Goal: Find contact information: Find contact information

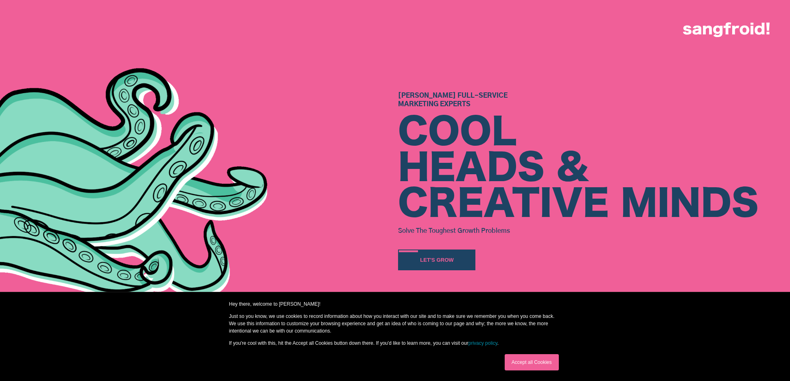
click at [532, 364] on link "Accept all Cookies" at bounding box center [532, 362] width 54 height 16
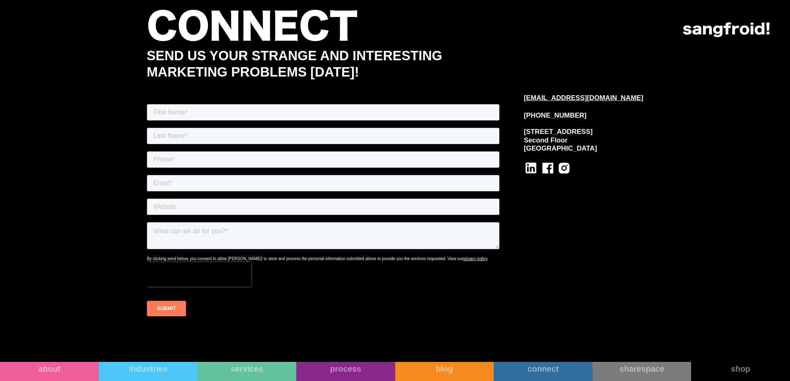
scroll to position [4642, 0]
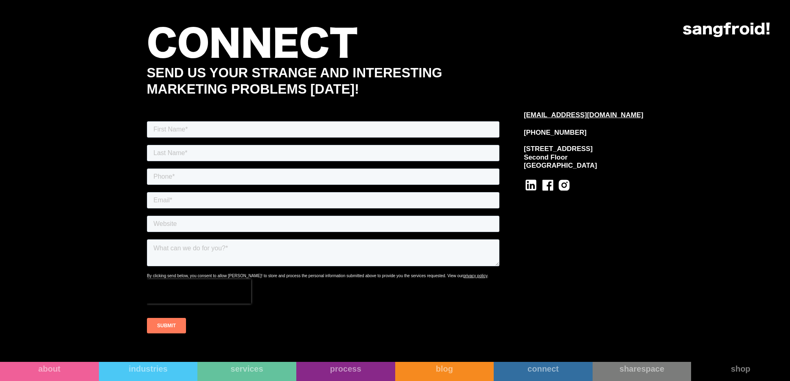
click at [595, 132] on div "512-643-1092 1204 San Antonio St Second Floor Austin, TX 78701" at bounding box center [584, 149] width 120 height 41
copy div "512-643-1092"
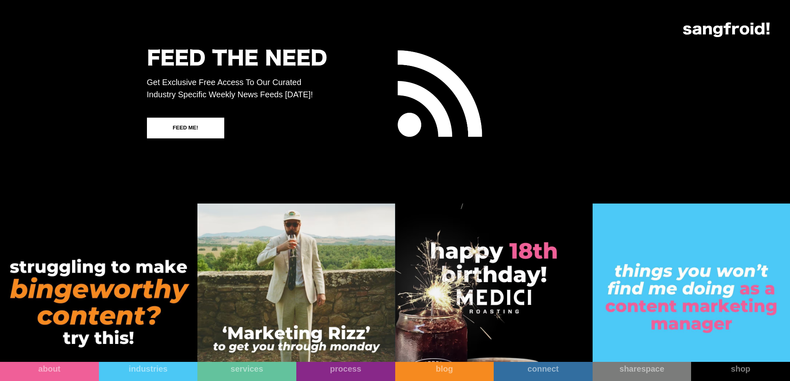
scroll to position [5030, 0]
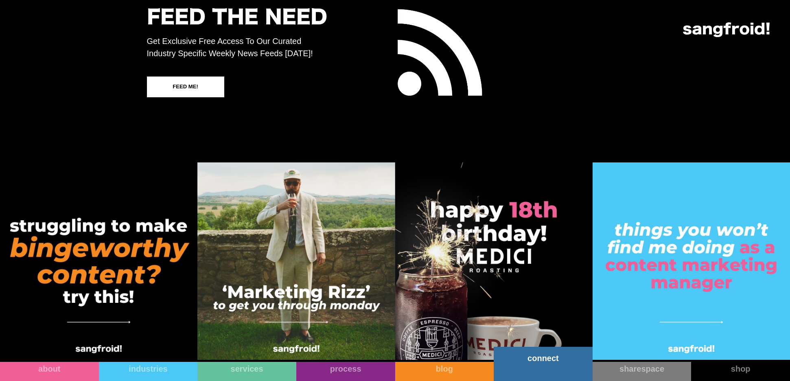
click at [534, 369] on link "connect" at bounding box center [543, 364] width 99 height 34
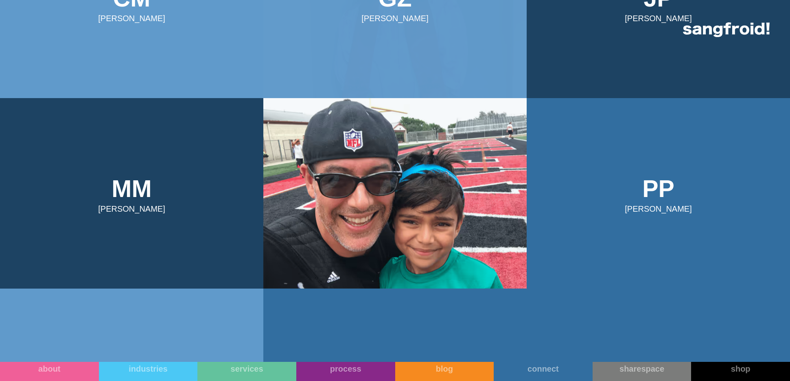
scroll to position [515, 0]
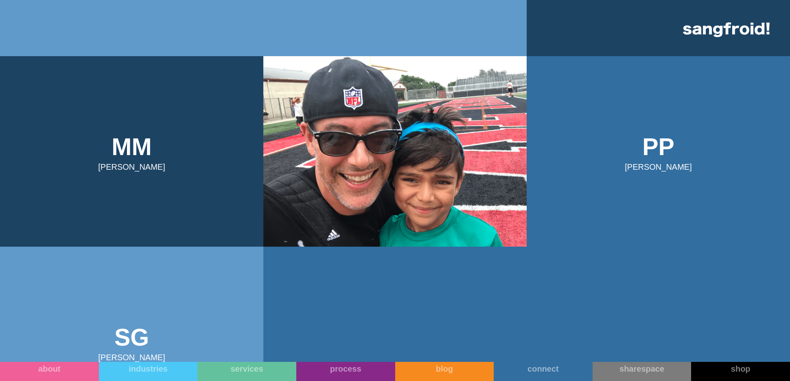
click at [407, 135] on img at bounding box center [394, 151] width 263 height 191
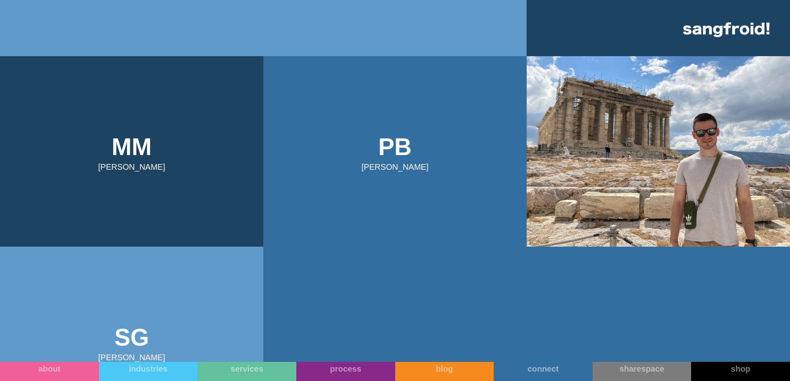
click at [691, 194] on img at bounding box center [658, 151] width 263 height 191
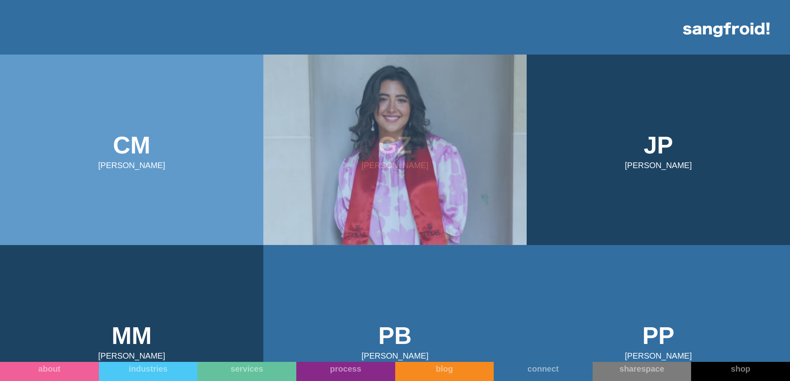
scroll to position [328, 0]
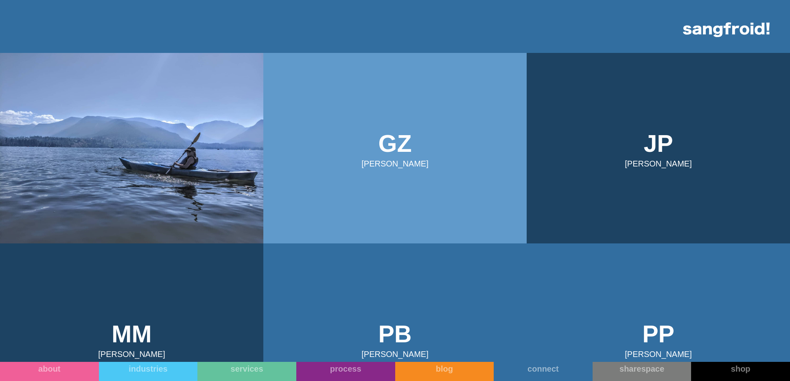
click at [160, 98] on img at bounding box center [131, 148] width 263 height 191
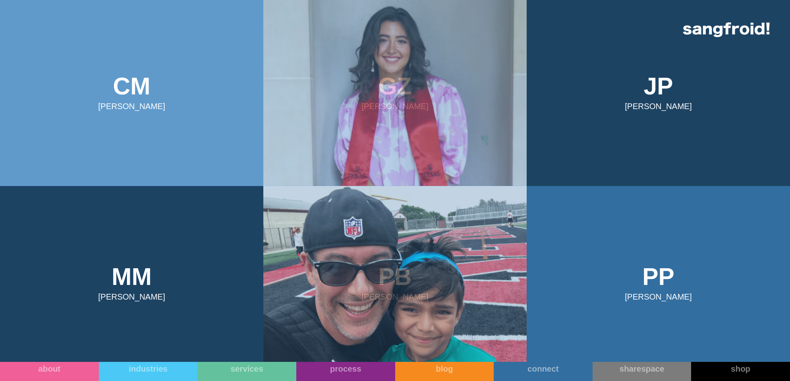
scroll to position [383, 0]
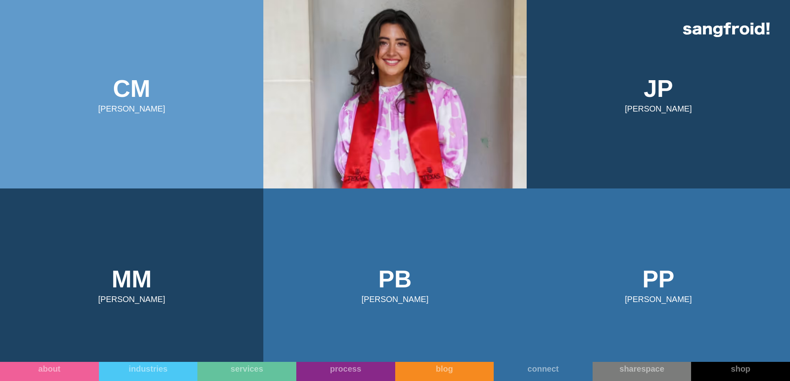
click at [334, 139] on img at bounding box center [394, 93] width 263 height 191
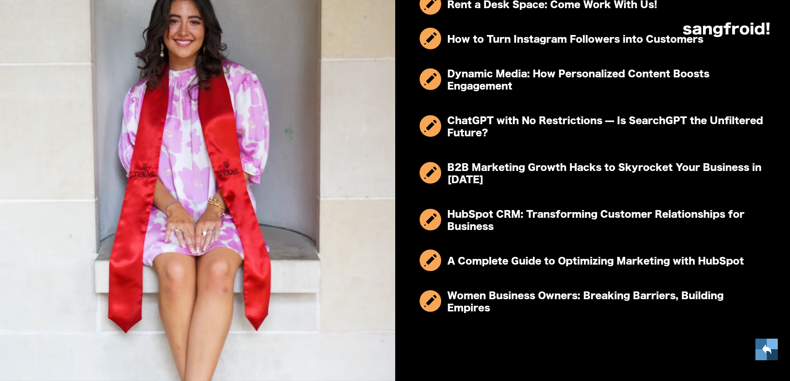
scroll to position [670, 0]
